Goal: Task Accomplishment & Management: Complete application form

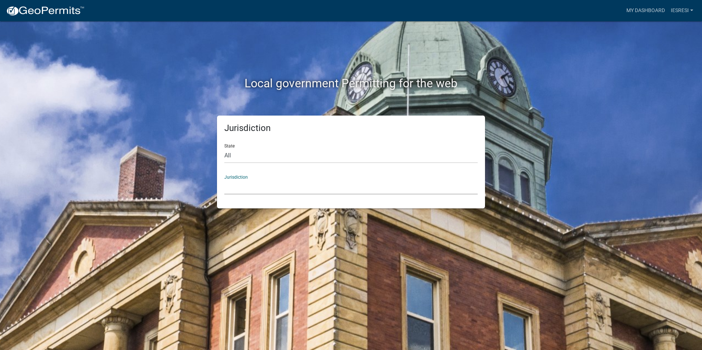
click at [249, 185] on select "Custer County, Colorado Cook County, Georgia Crawford County, Georgia Gilmer Co…" at bounding box center [350, 187] width 253 height 15
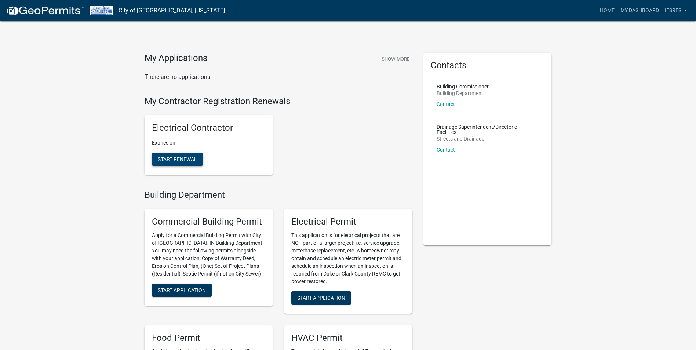
click at [173, 157] on span "Start Renewal" at bounding box center [177, 159] width 39 height 6
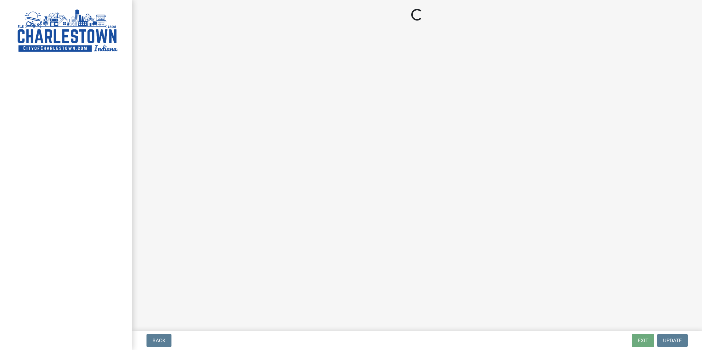
select select "TX"
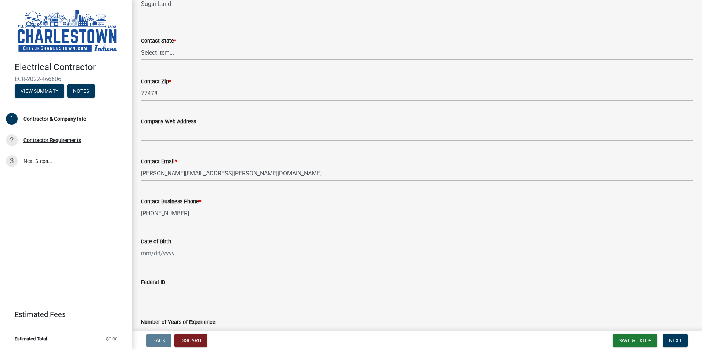
scroll to position [353, 0]
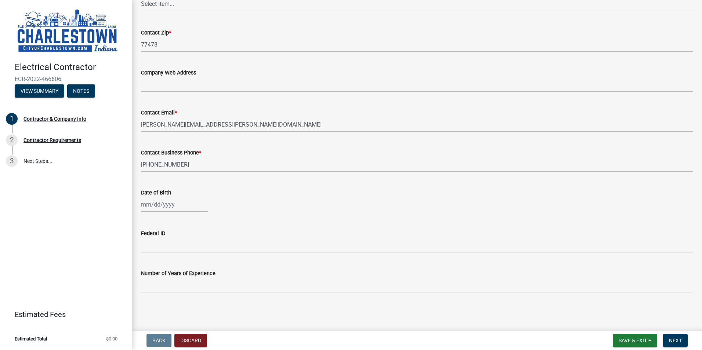
click at [165, 208] on div at bounding box center [174, 204] width 67 height 15
select select "8"
select select "2025"
click at [233, 198] on div "Jan Feb Mar Apr May Jun Jul Aug Sep Oct Nov Dec 1525 1526 1527 1528 1529 1530 1…" at bounding box center [417, 204] width 552 height 15
select select "8"
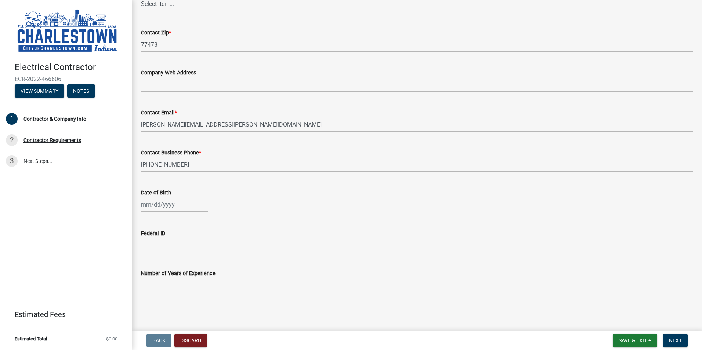
select select "2025"
click at [149, 206] on div "Jan Feb Mar Apr May Jun Jul Aug Sep Oct Nov Dec 1525 1526 1527 1528 1529 1530 1…" at bounding box center [174, 204] width 67 height 15
click at [380, 216] on wm-data-entity-input "Date of Birth Jan Feb Mar Apr May Jun Jul Aug Sep Oct Nov Dec 1525 1526 1527 15…" at bounding box center [417, 198] width 552 height 41
click at [142, 206] on div at bounding box center [174, 204] width 67 height 15
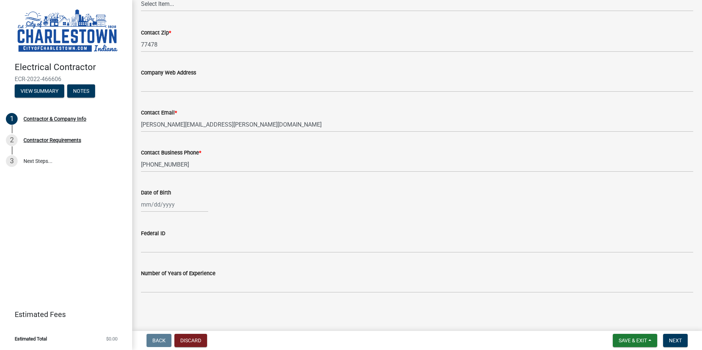
select select "8"
select select "2025"
click at [380, 193] on div "Date of Birth" at bounding box center [417, 192] width 552 height 9
click at [674, 341] on span "Next" at bounding box center [675, 341] width 13 height 6
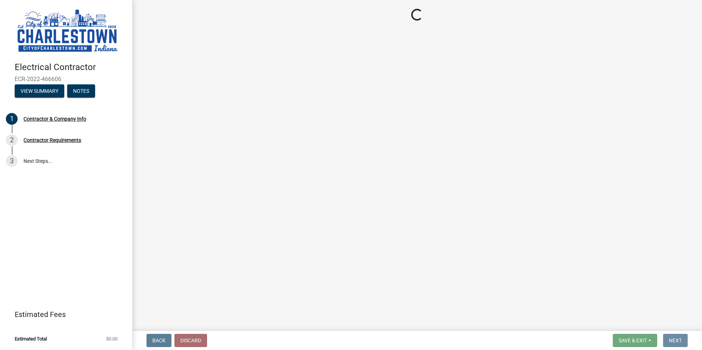
scroll to position [0, 0]
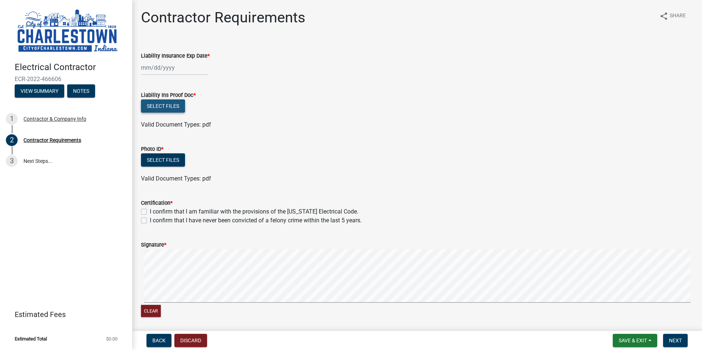
click at [174, 106] on button "Select files" at bounding box center [163, 105] width 44 height 13
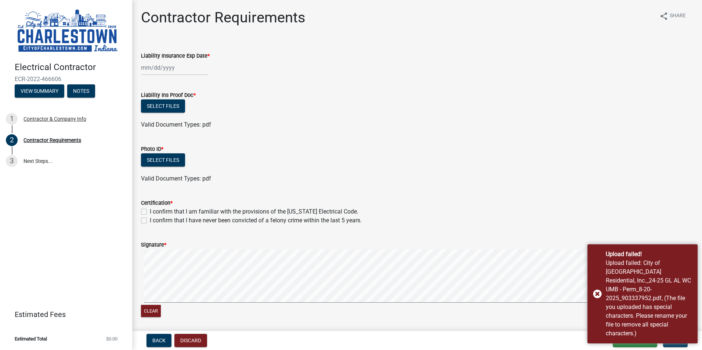
click at [182, 72] on div at bounding box center [174, 67] width 67 height 15
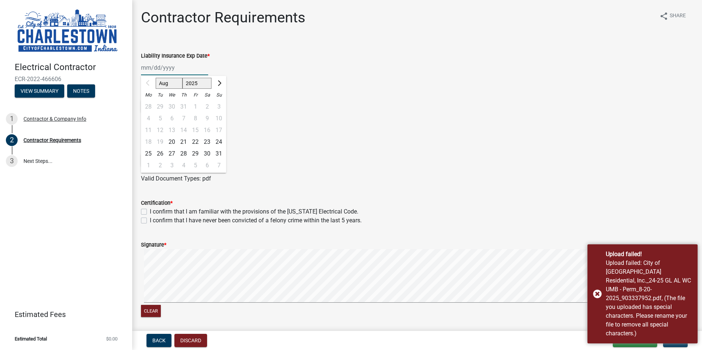
click at [149, 69] on input "Liability Insurance Exp Date *" at bounding box center [174, 67] width 67 height 15
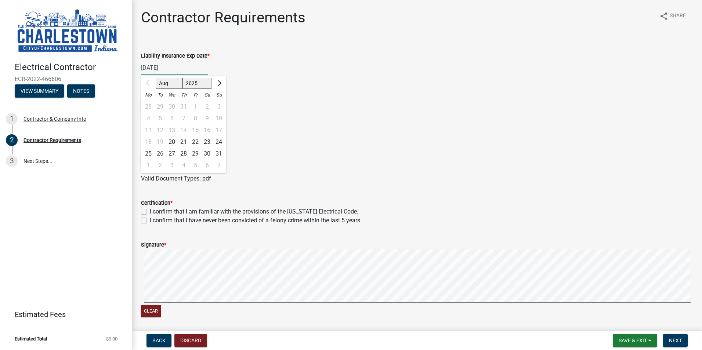
type input "10/01/2025"
click at [389, 102] on div "Select files" at bounding box center [417, 106] width 552 height 15
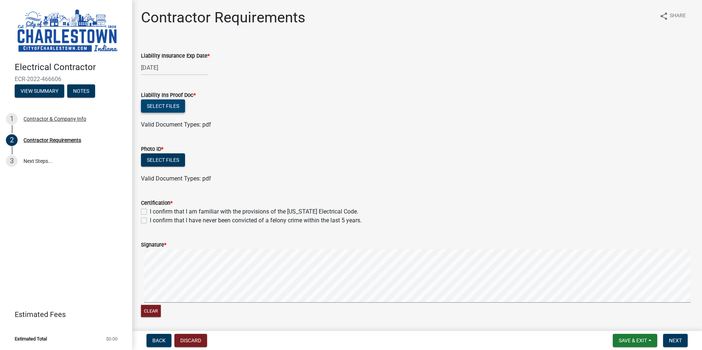
click at [172, 103] on button "Select files" at bounding box center [163, 105] width 44 height 13
click at [186, 110] on div "Select files" at bounding box center [417, 106] width 552 height 15
click at [171, 108] on button "Select files" at bounding box center [163, 105] width 44 height 13
drag, startPoint x: 165, startPoint y: 97, endPoint x: 164, endPoint y: 101, distance: 4.2
click at [165, 97] on label "Liability Ins Proof Doc *" at bounding box center [168, 95] width 55 height 5
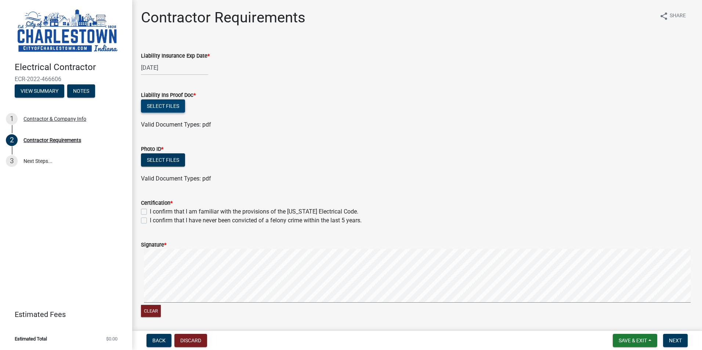
click at [164, 101] on button "Select files" at bounding box center [163, 105] width 44 height 13
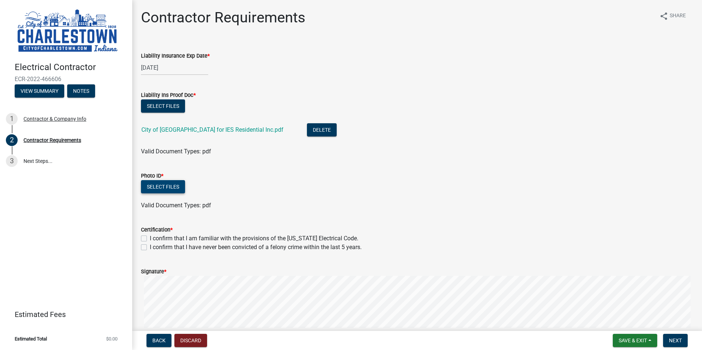
click at [168, 186] on button "Select files" at bounding box center [163, 186] width 44 height 13
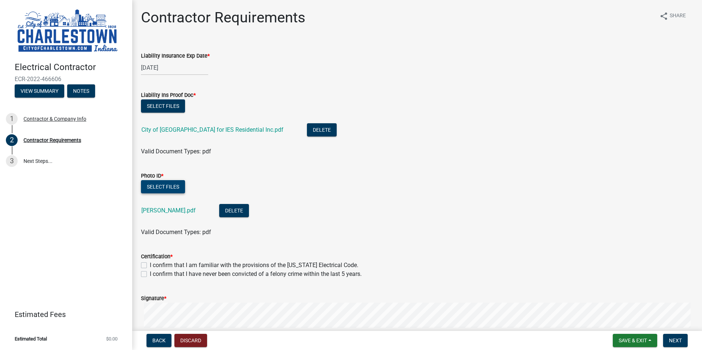
scroll to position [73, 0]
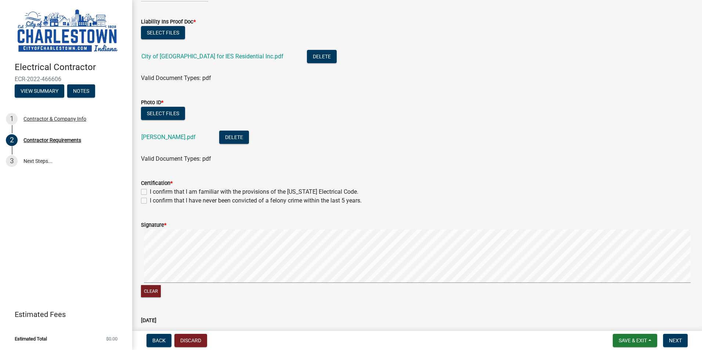
click at [150, 191] on label "I confirm that I am familiar with the provisions of the Indiana Electrical Code." at bounding box center [254, 192] width 209 height 9
click at [150, 191] on input "I confirm that I am familiar with the provisions of the Indiana Electrical Code." at bounding box center [152, 190] width 5 height 5
checkbox input "true"
click at [144, 197] on div "I confirm that I have never been convicted of a felony crime within the last 5 …" at bounding box center [417, 200] width 552 height 9
click at [147, 202] on div "I confirm that I have never been convicted of a felony crime within the last 5 …" at bounding box center [417, 200] width 552 height 9
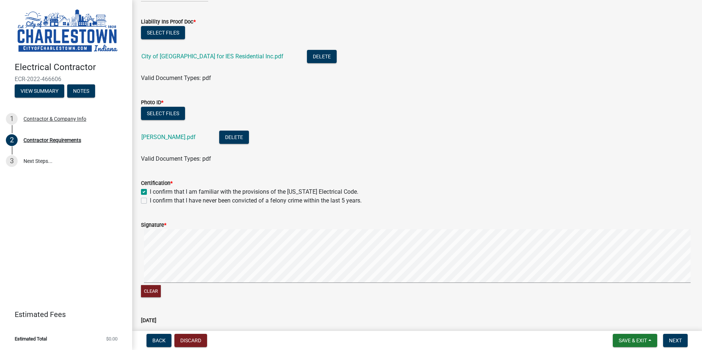
click at [150, 200] on label "I confirm that I have never been convicted of a felony crime within the last 5 …" at bounding box center [256, 200] width 212 height 9
click at [150, 200] on input "I confirm that I have never been convicted of a felony crime within the last 5 …" at bounding box center [152, 198] width 5 height 5
checkbox input "true"
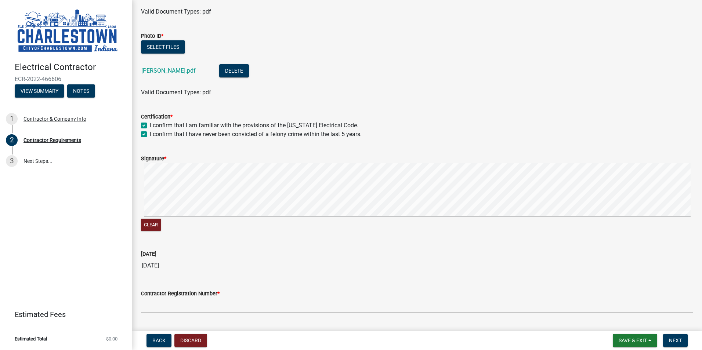
scroll to position [159, 0]
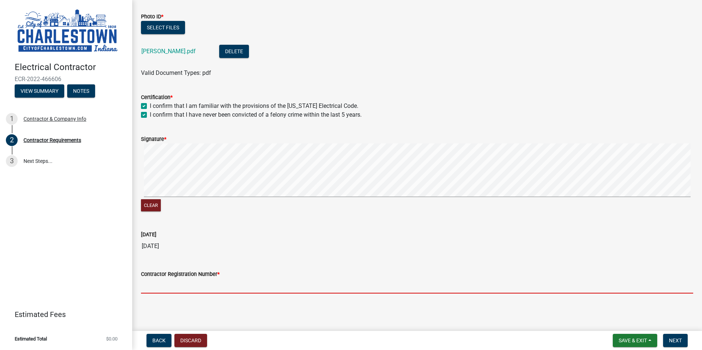
click at [192, 291] on input "Contractor Registration Number *" at bounding box center [417, 286] width 552 height 15
click at [233, 288] on input "Contractor Registration Number *" at bounding box center [417, 286] width 552 height 15
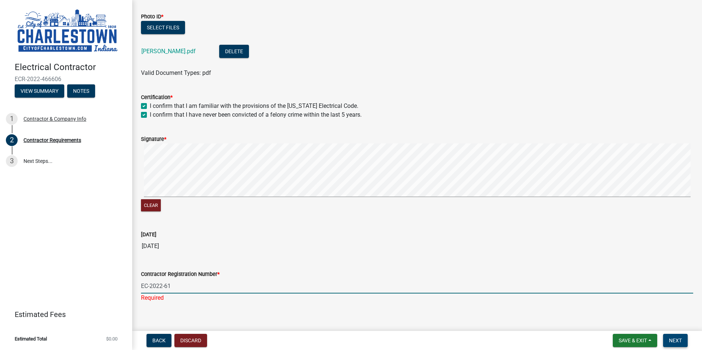
type input "EC-2022-61"
click at [678, 340] on span "Next" at bounding box center [675, 341] width 13 height 6
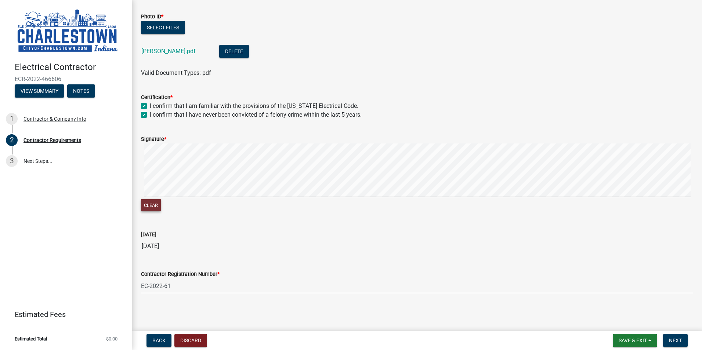
click at [154, 203] on button "Clear" at bounding box center [151, 205] width 20 height 12
click at [153, 206] on button "Clear" at bounding box center [151, 205] width 20 height 12
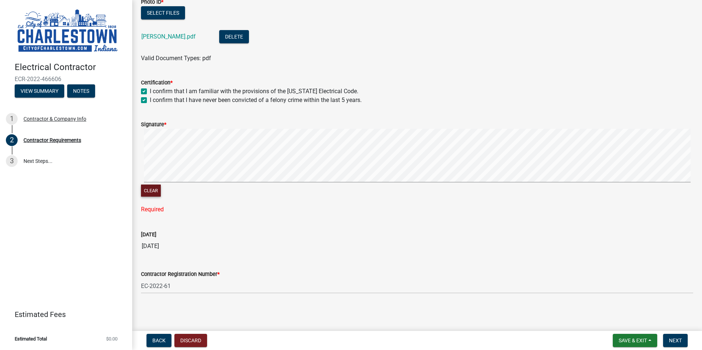
scroll to position [137, 0]
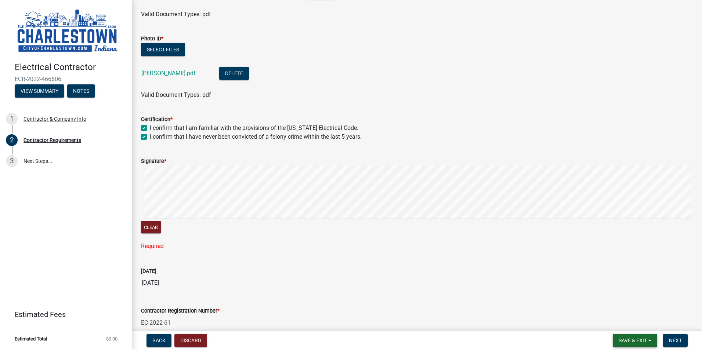
click at [628, 338] on span "Save & Exit" at bounding box center [633, 341] width 28 height 6
click at [619, 302] on button "Save" at bounding box center [627, 304] width 59 height 18
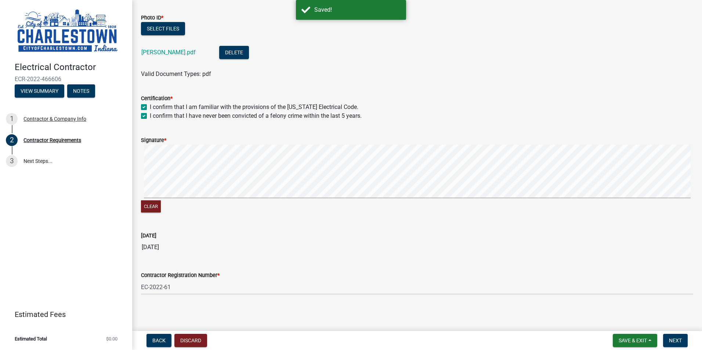
scroll to position [159, 0]
click at [679, 338] on span "Next" at bounding box center [675, 341] width 13 height 6
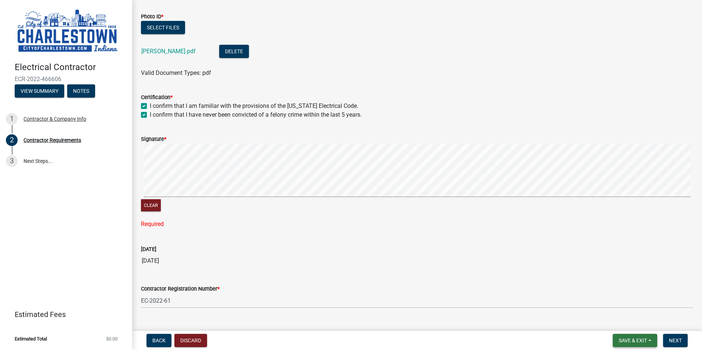
click at [619, 340] on span "Save & Exit" at bounding box center [633, 341] width 28 height 6
click at [621, 319] on button "Save & Exit" at bounding box center [627, 322] width 59 height 18
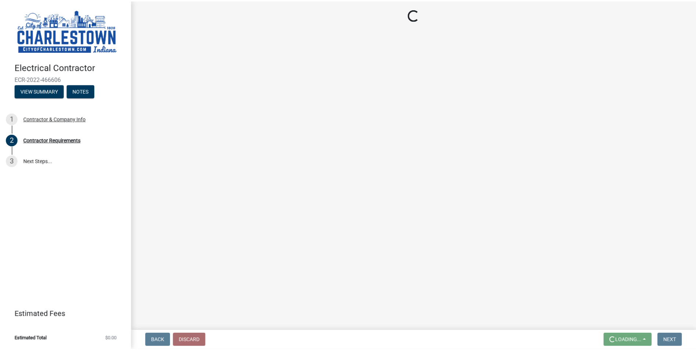
scroll to position [0, 0]
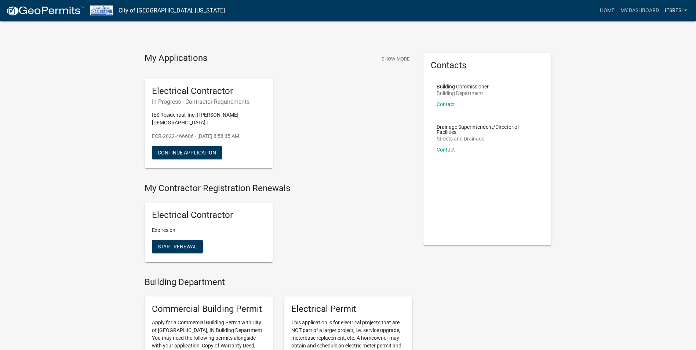
click at [681, 11] on link "IESResi" at bounding box center [676, 11] width 28 height 14
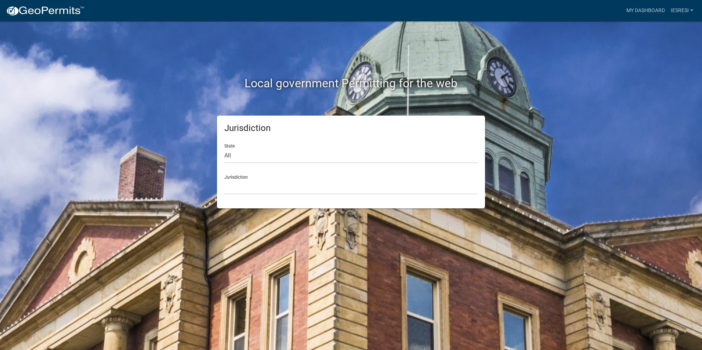
drag, startPoint x: 93, startPoint y: 196, endPoint x: 142, endPoint y: 95, distance: 112.0
click at [97, 191] on div "Local government Permitting for the web Jurisdiction State All [US_STATE] [US_S…" at bounding box center [351, 175] width 702 height 350
click at [672, 13] on link "IESResi" at bounding box center [682, 11] width 28 height 14
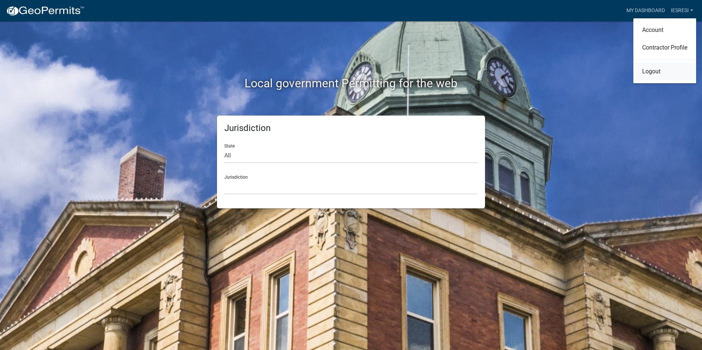
click at [663, 72] on link "Logout" at bounding box center [664, 72] width 63 height 18
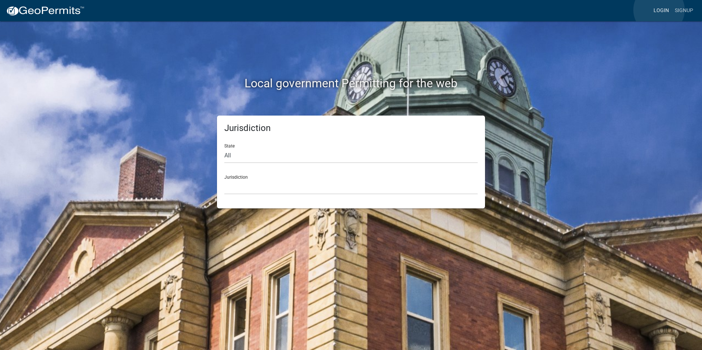
click at [659, 10] on link "Login" at bounding box center [660, 11] width 21 height 14
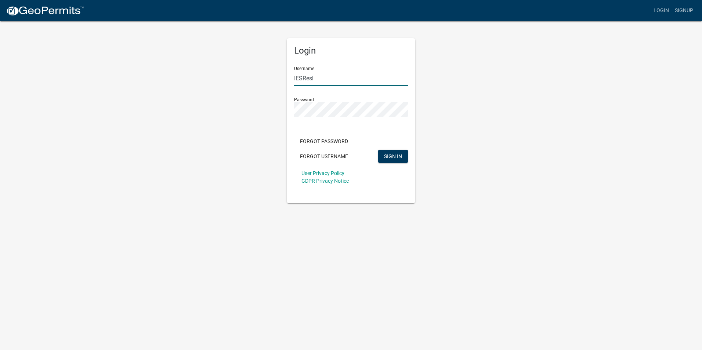
click at [352, 78] on input "IESResi" at bounding box center [351, 78] width 114 height 15
type input "BabakNoory"
click at [387, 155] on span "SIGN IN" at bounding box center [393, 156] width 18 height 6
